Goal: Check status: Check status

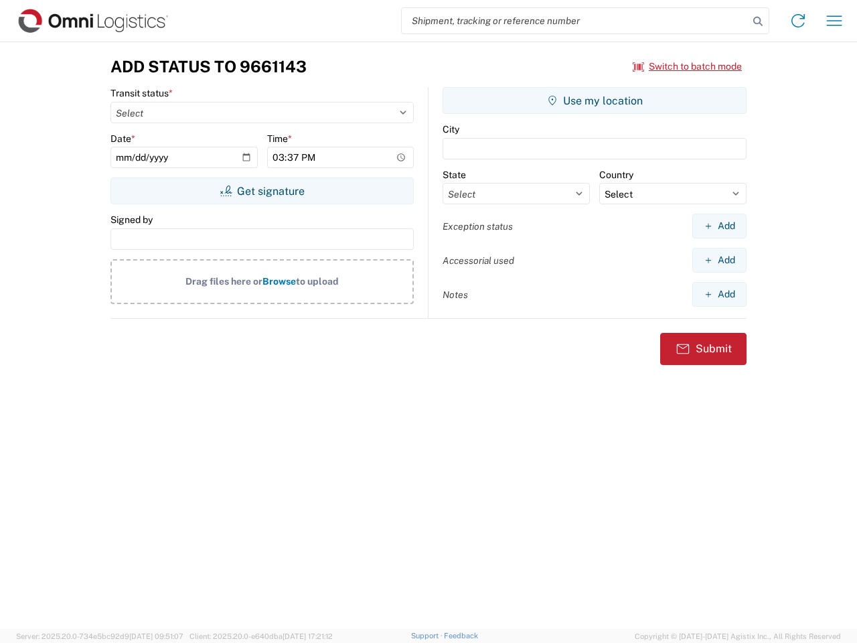
click at [575, 21] on input "search" at bounding box center [575, 20] width 347 height 25
click at [758, 21] on icon at bounding box center [758, 21] width 19 height 19
click at [798, 21] on icon at bounding box center [798, 20] width 21 height 21
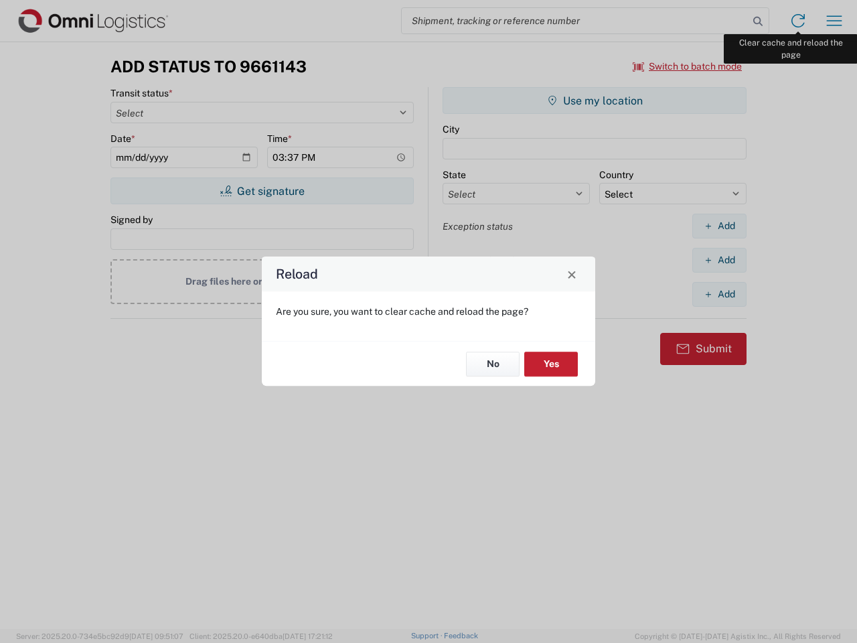
click at [835, 21] on div "Reload Are you sure, you want to clear cache and reload the page? No Yes" at bounding box center [428, 321] width 857 height 643
click at [688, 66] on div "Reload Are you sure, you want to clear cache and reload the page? No Yes" at bounding box center [428, 321] width 857 height 643
click at [262, 191] on div "Reload Are you sure, you want to clear cache and reload the page? No Yes" at bounding box center [428, 321] width 857 height 643
click at [595, 100] on div "Reload Are you sure, you want to clear cache and reload the page? No Yes" at bounding box center [428, 321] width 857 height 643
click at [719, 226] on div "Reload Are you sure, you want to clear cache and reload the page? No Yes" at bounding box center [428, 321] width 857 height 643
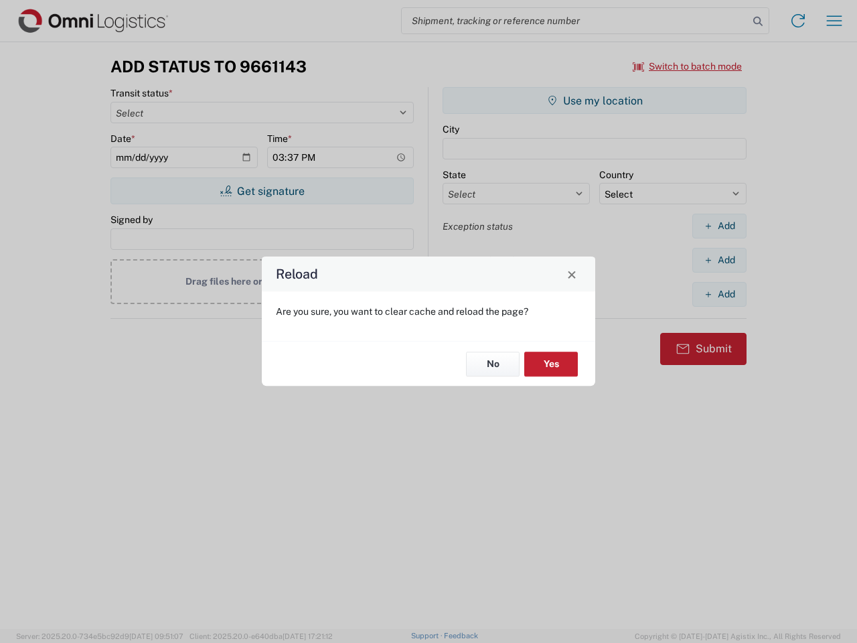
click at [719, 260] on div "Reload Are you sure, you want to clear cache and reload the page? No Yes" at bounding box center [428, 321] width 857 height 643
click at [719, 294] on div "Reload Are you sure, you want to clear cache and reload the page? No Yes" at bounding box center [428, 321] width 857 height 643
